Goal: Check status

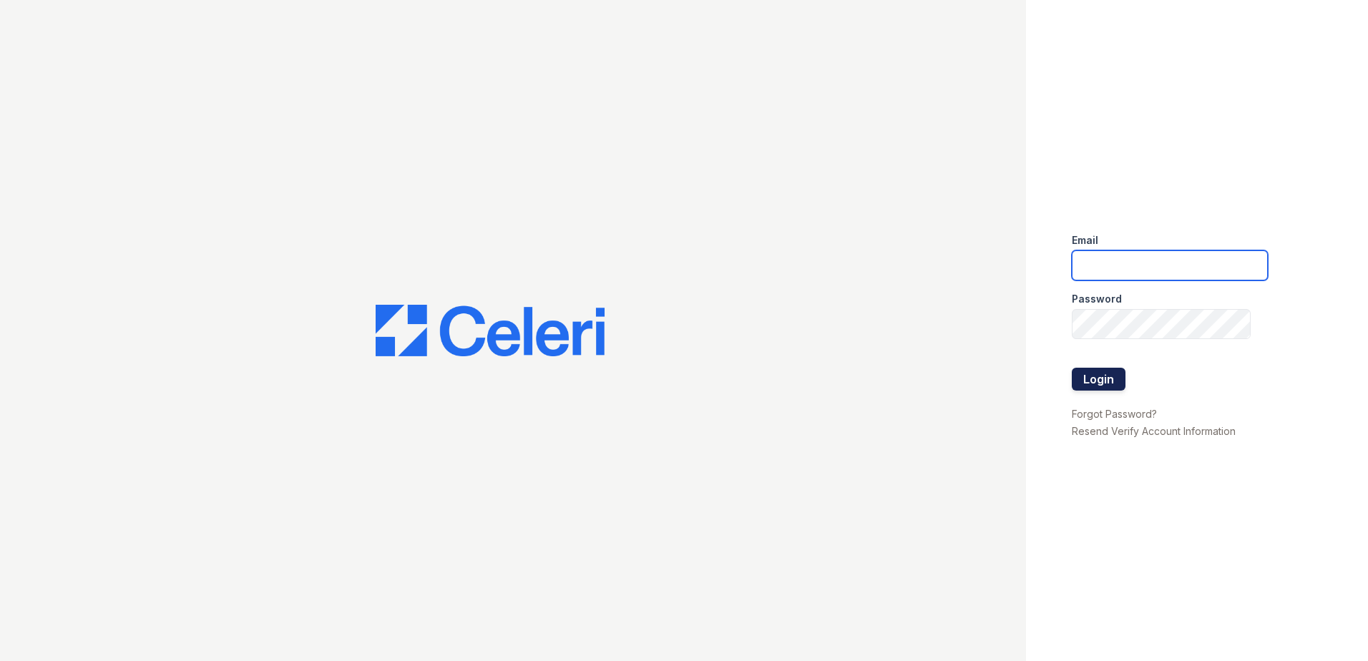
type input "arrivesilverspring@trinity-pm.com"
click at [1091, 376] on button "Login" at bounding box center [1098, 379] width 54 height 23
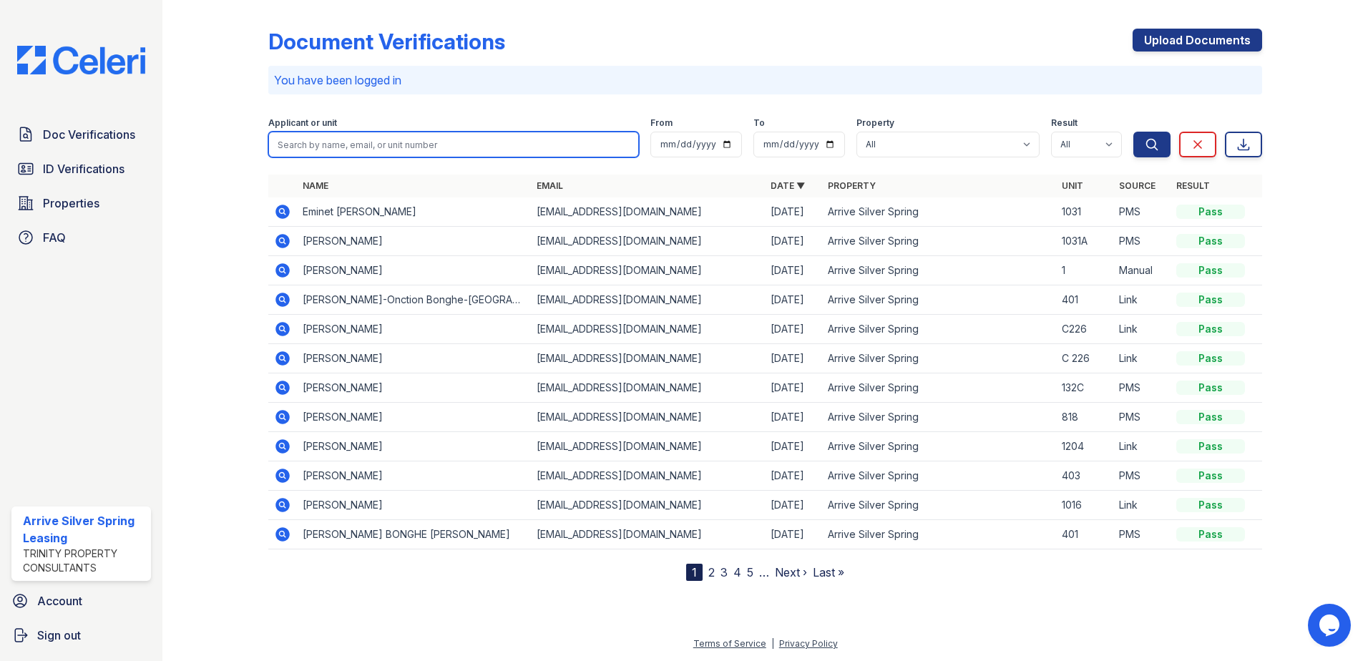
click at [404, 148] on input "search" at bounding box center [453, 145] width 370 height 26
type input "dany"
click at [1133, 132] on button "Search" at bounding box center [1151, 145] width 37 height 26
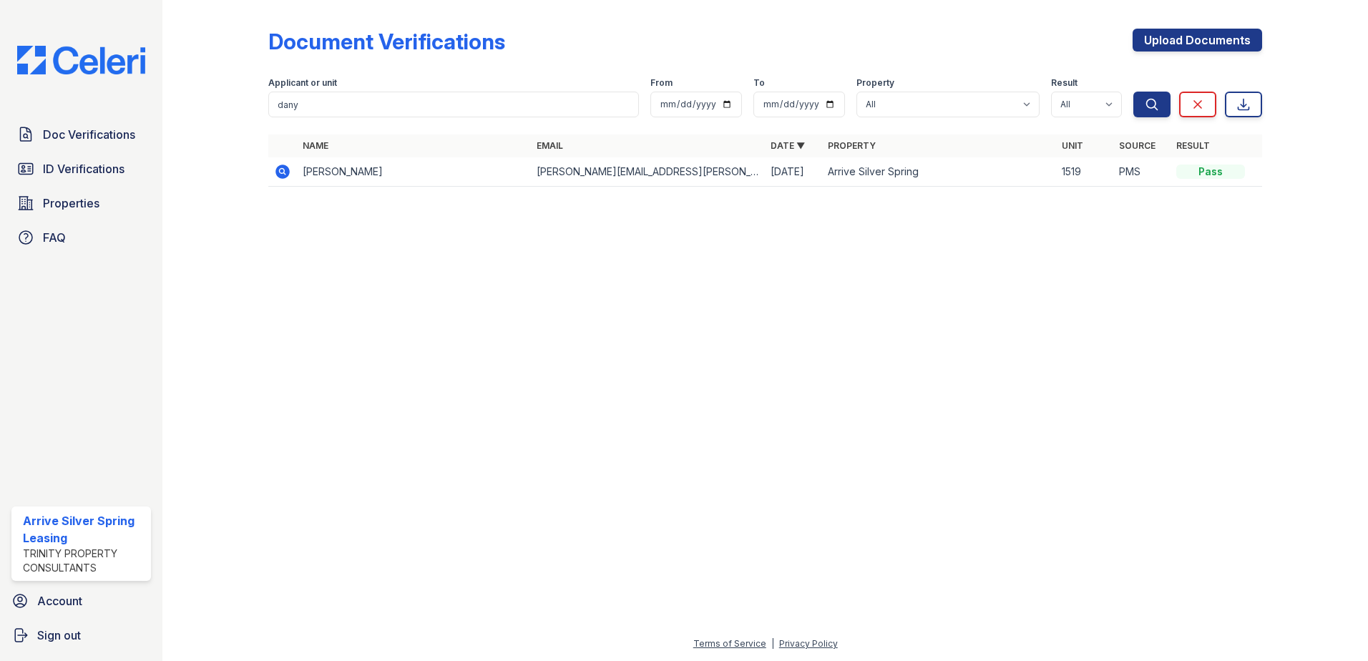
click at [278, 165] on icon at bounding box center [282, 171] width 17 height 17
